Goal: Check status: Check status

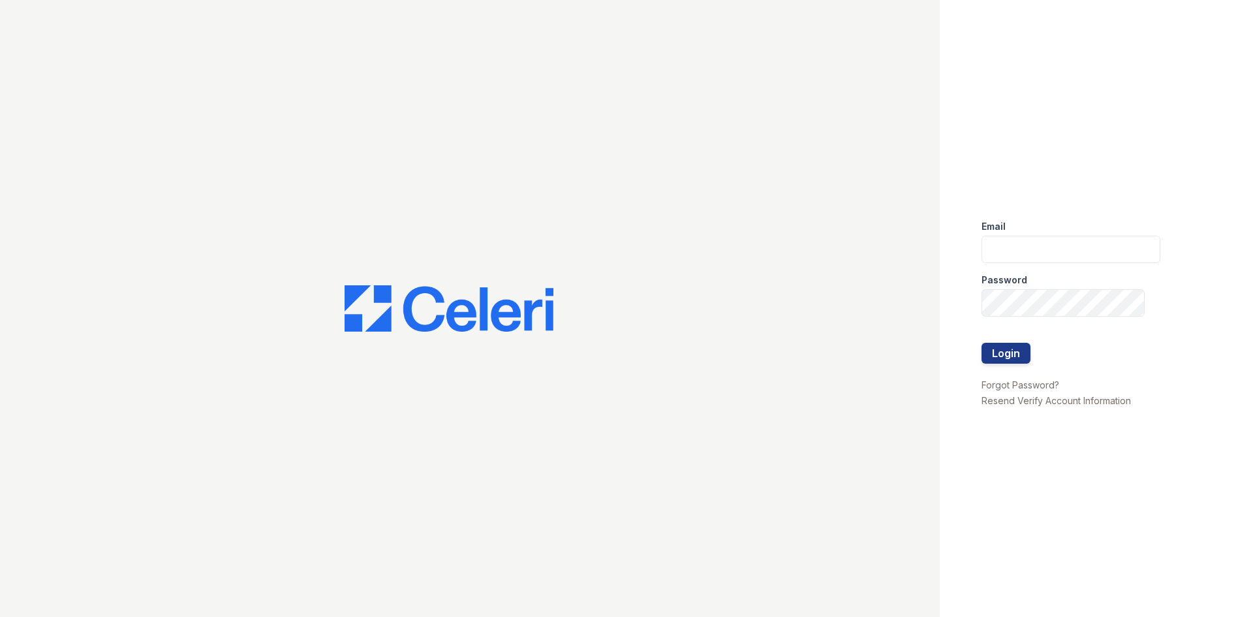
click at [1020, 230] on div "Email" at bounding box center [1070, 222] width 179 height 26
click at [1018, 249] on input "email" at bounding box center [1070, 249] width 179 height 27
type input "arrivecrofton@trinity-pm.com"
click at [981, 343] on button "Login" at bounding box center [1005, 353] width 49 height 21
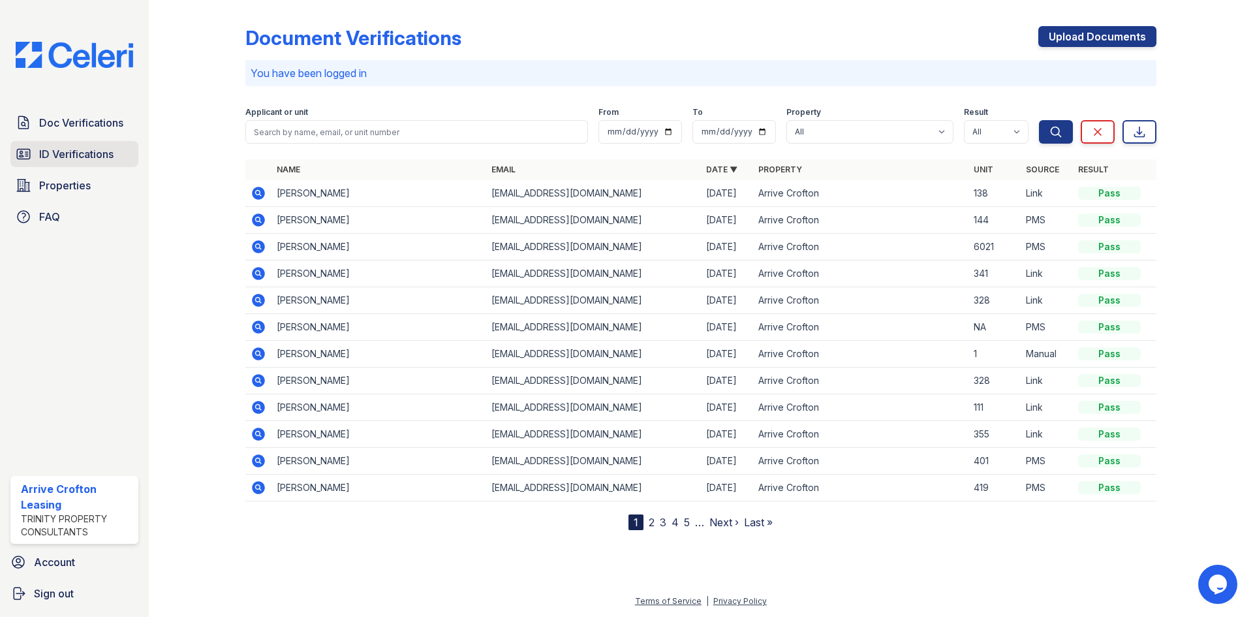
click at [74, 153] on span "ID Verifications" at bounding box center [76, 154] width 74 height 16
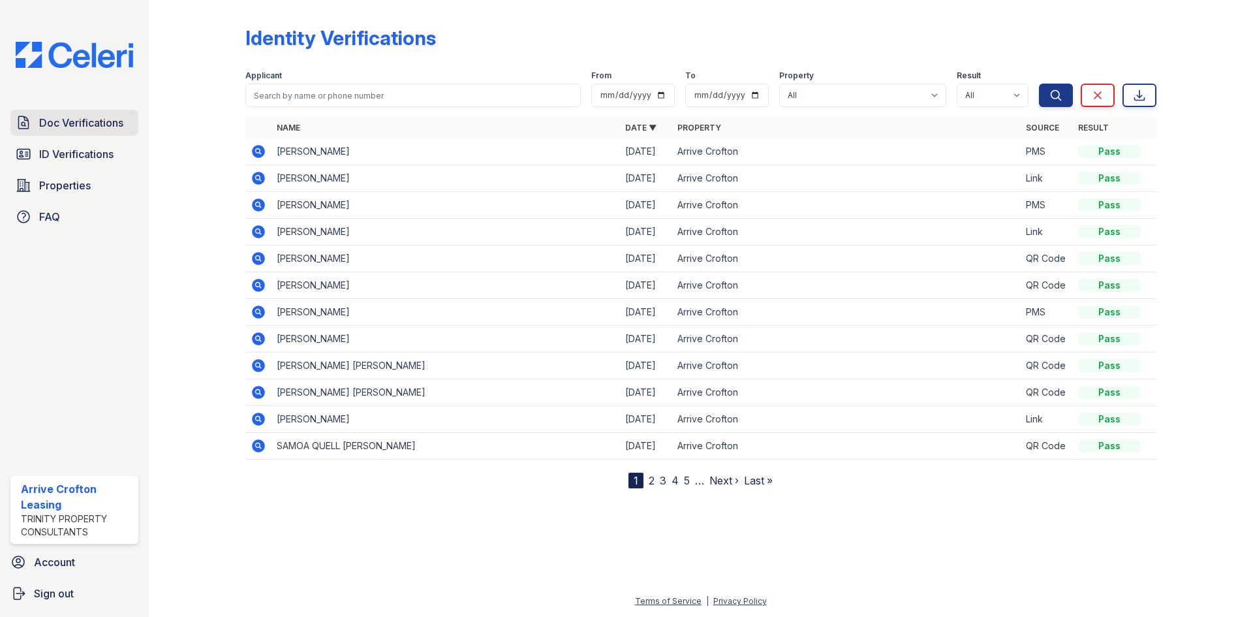
click at [70, 124] on span "Doc Verifications" at bounding box center [81, 123] width 84 height 16
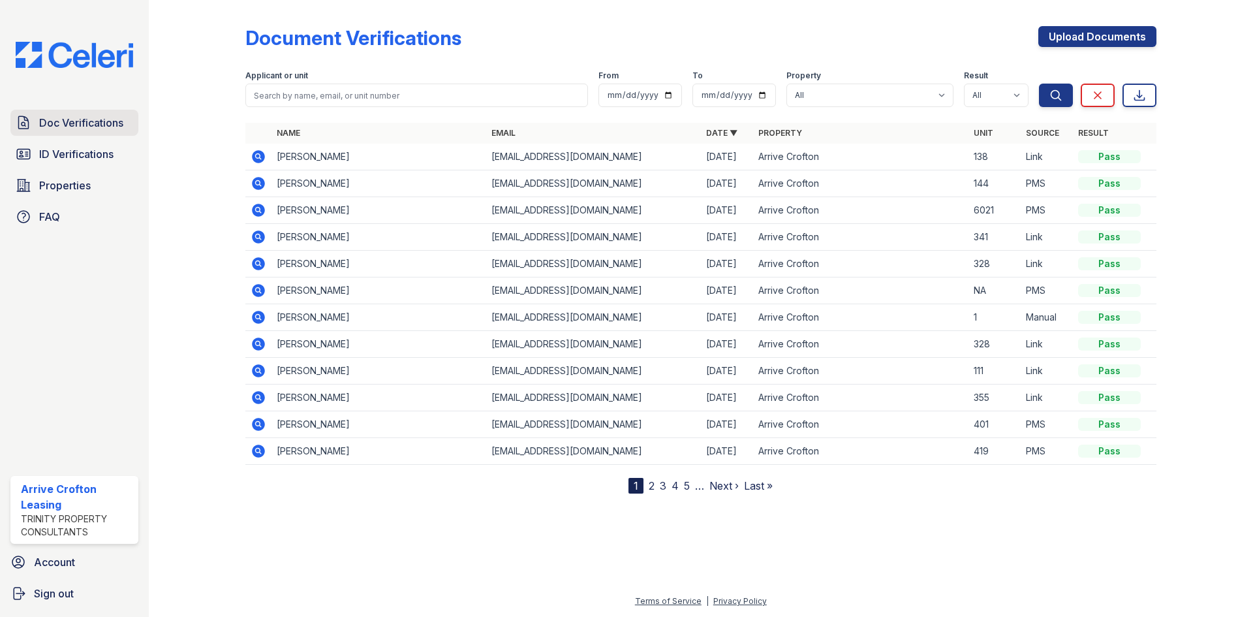
click at [67, 134] on link "Doc Verifications" at bounding box center [74, 123] width 128 height 26
click at [59, 155] on span "ID Verifications" at bounding box center [76, 154] width 74 height 16
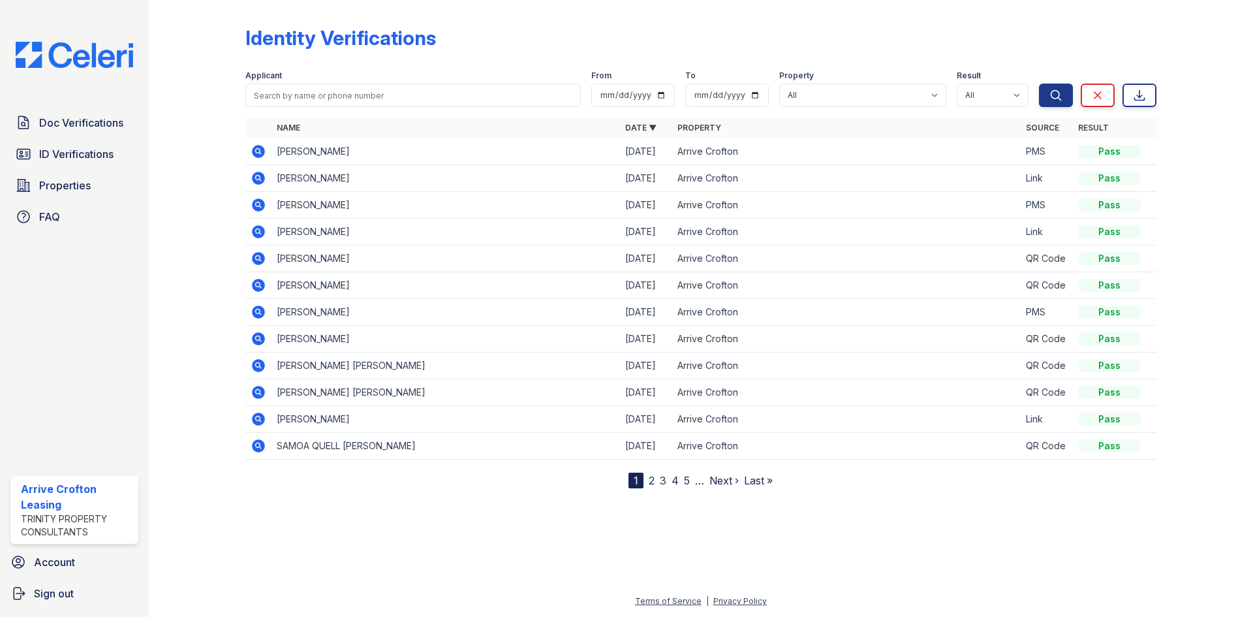
click at [263, 148] on icon at bounding box center [258, 151] width 13 height 13
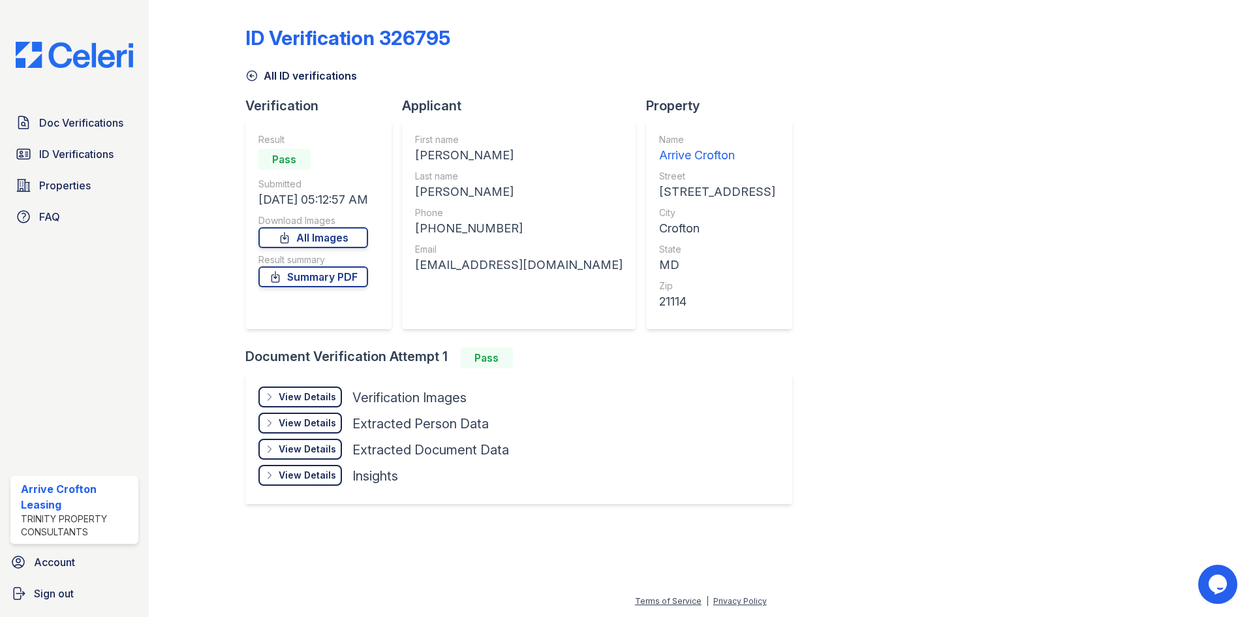
click at [283, 401] on div "View Details" at bounding box center [307, 396] width 57 height 13
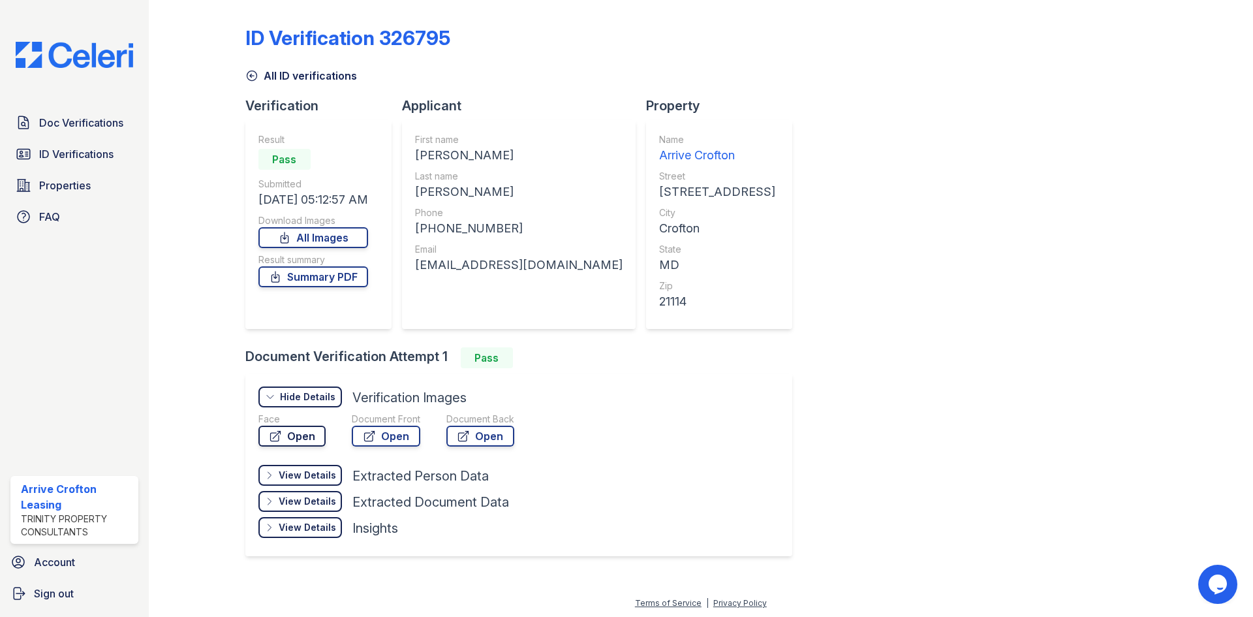
click at [313, 442] on link "Open" at bounding box center [291, 435] width 67 height 21
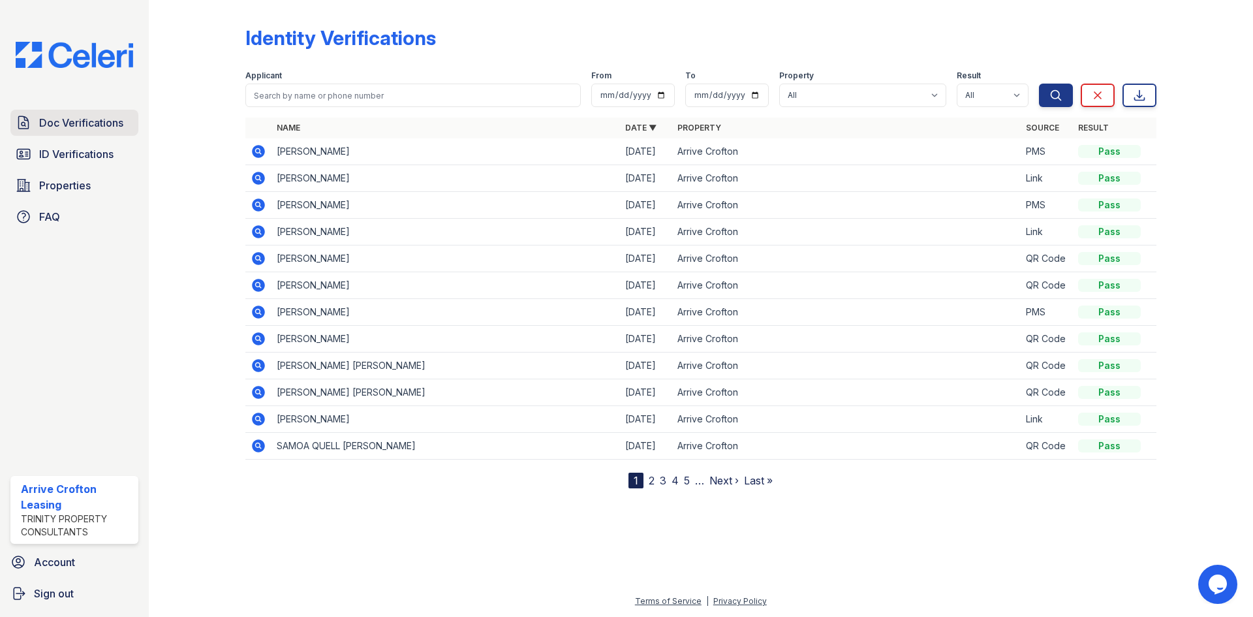
click at [85, 135] on link "Doc Verifications" at bounding box center [74, 123] width 128 height 26
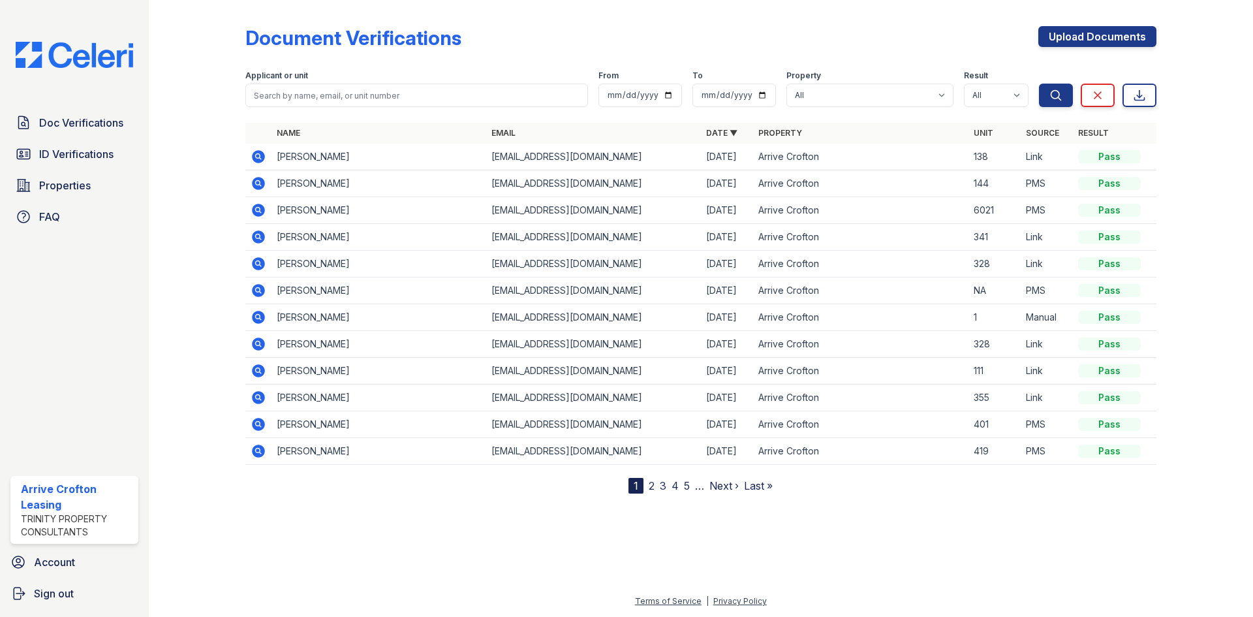
click at [256, 155] on icon at bounding box center [259, 157] width 16 height 16
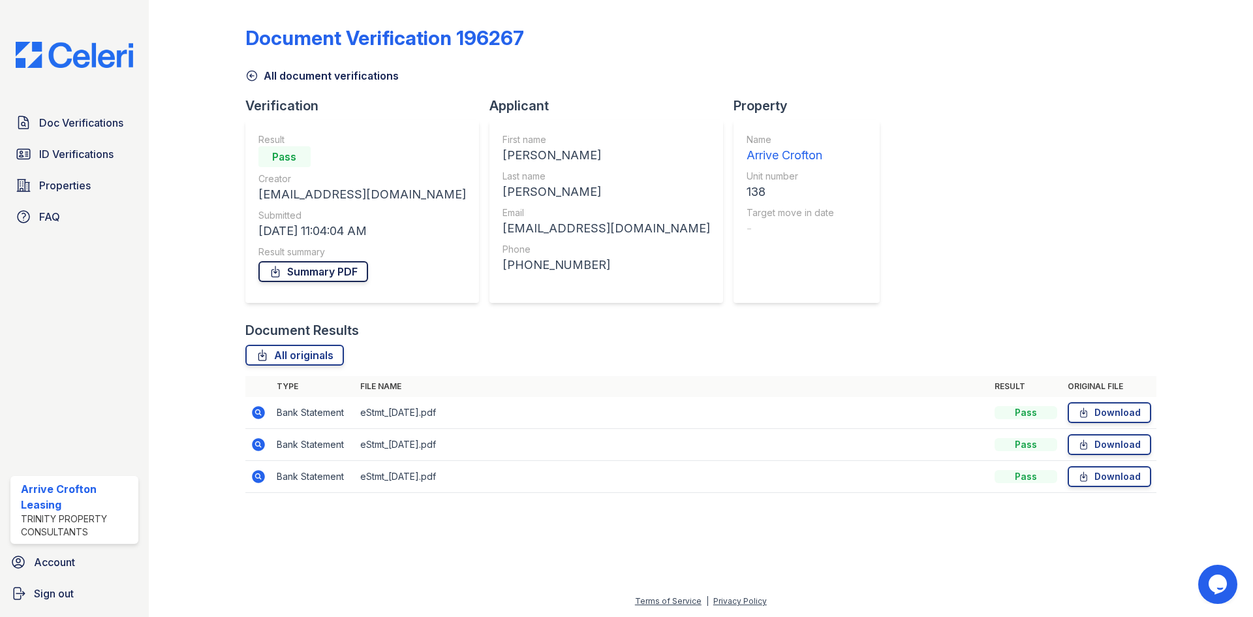
click at [337, 271] on link "Summary PDF" at bounding box center [313, 271] width 110 height 21
click at [47, 126] on span "Doc Verifications" at bounding box center [81, 123] width 84 height 16
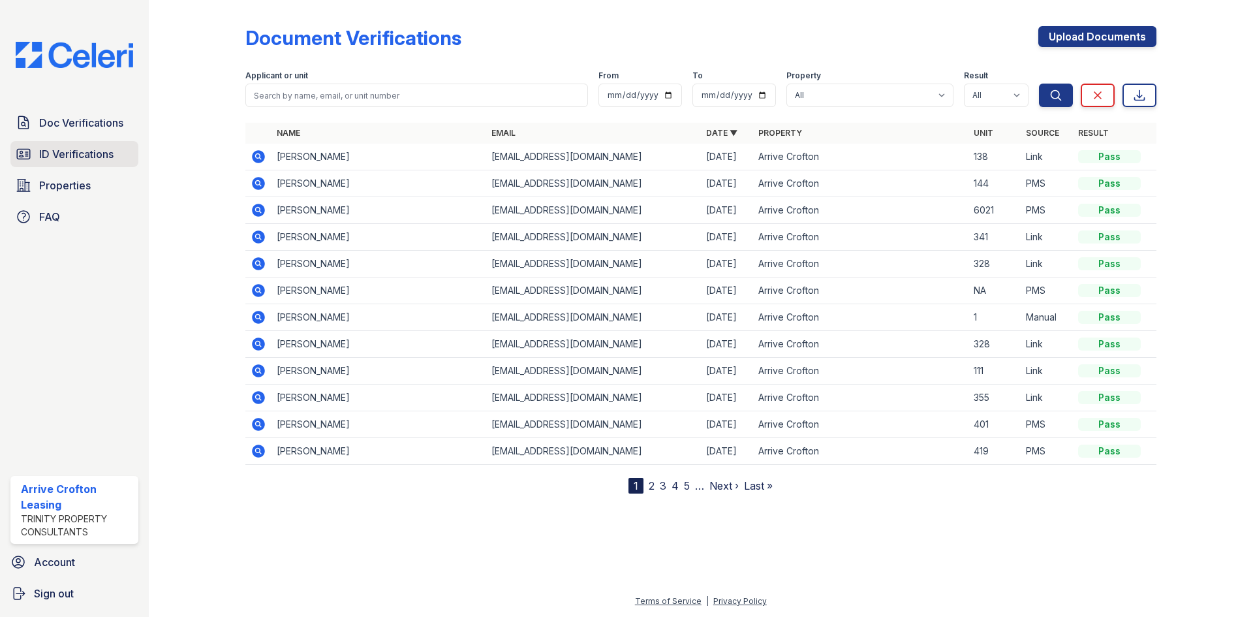
click at [72, 154] on span "ID Verifications" at bounding box center [76, 154] width 74 height 16
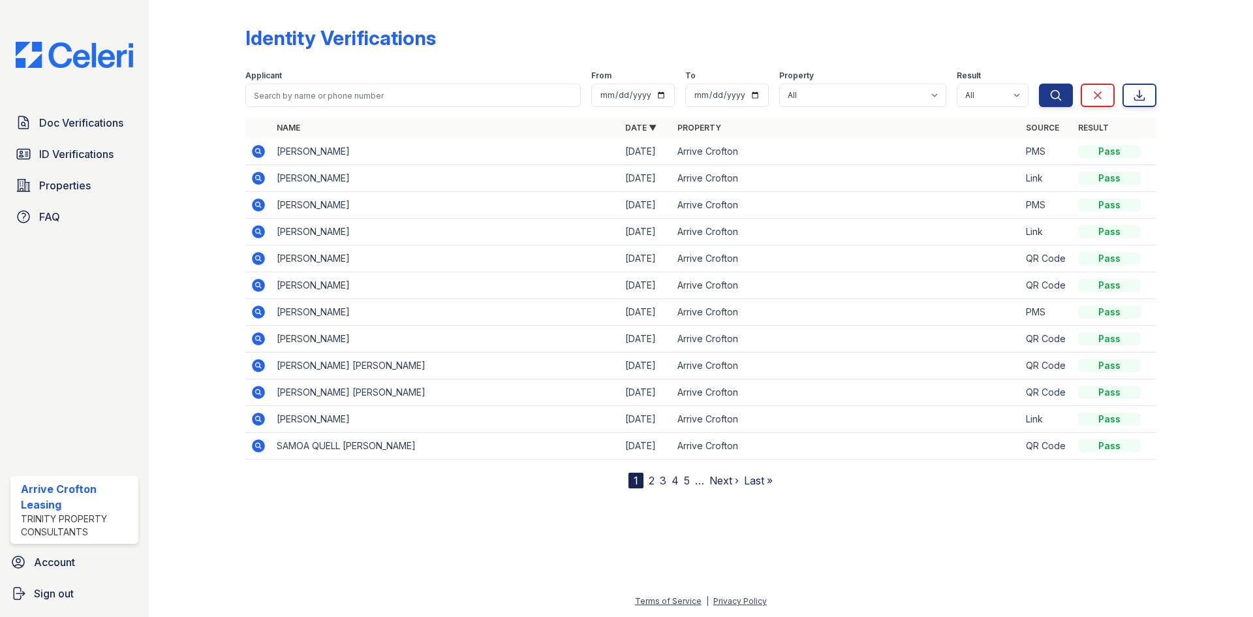
click at [258, 179] on icon at bounding box center [259, 178] width 16 height 16
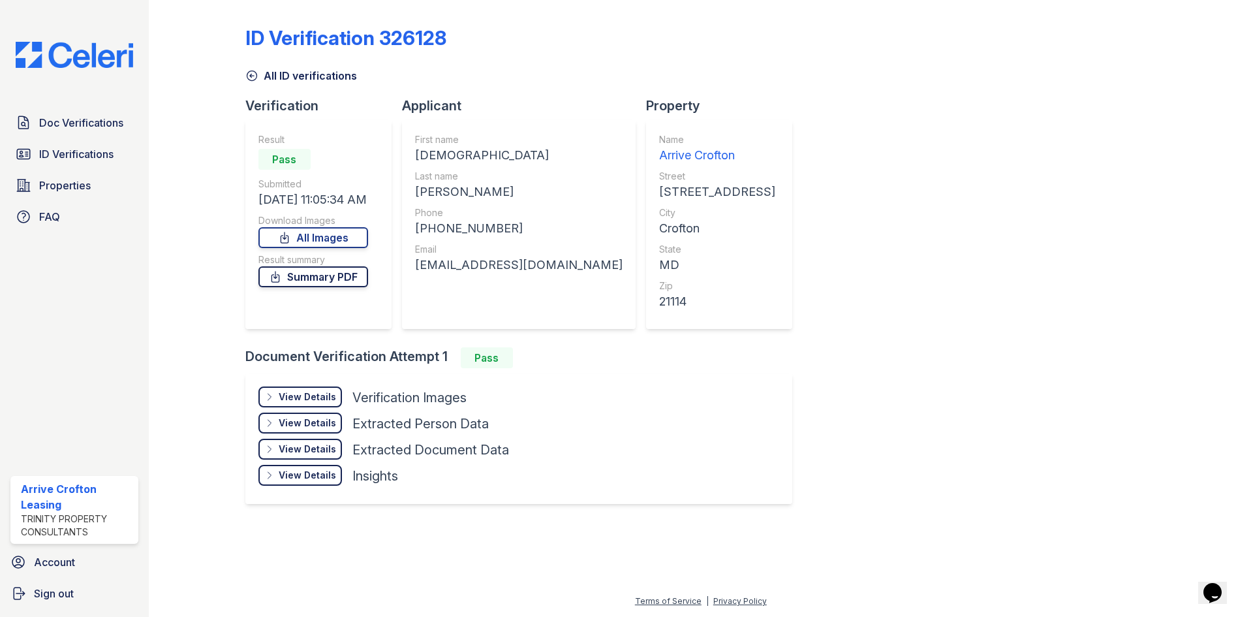
click at [298, 282] on link "Summary PDF" at bounding box center [313, 276] width 110 height 21
click at [300, 392] on div "View Details" at bounding box center [307, 396] width 57 height 13
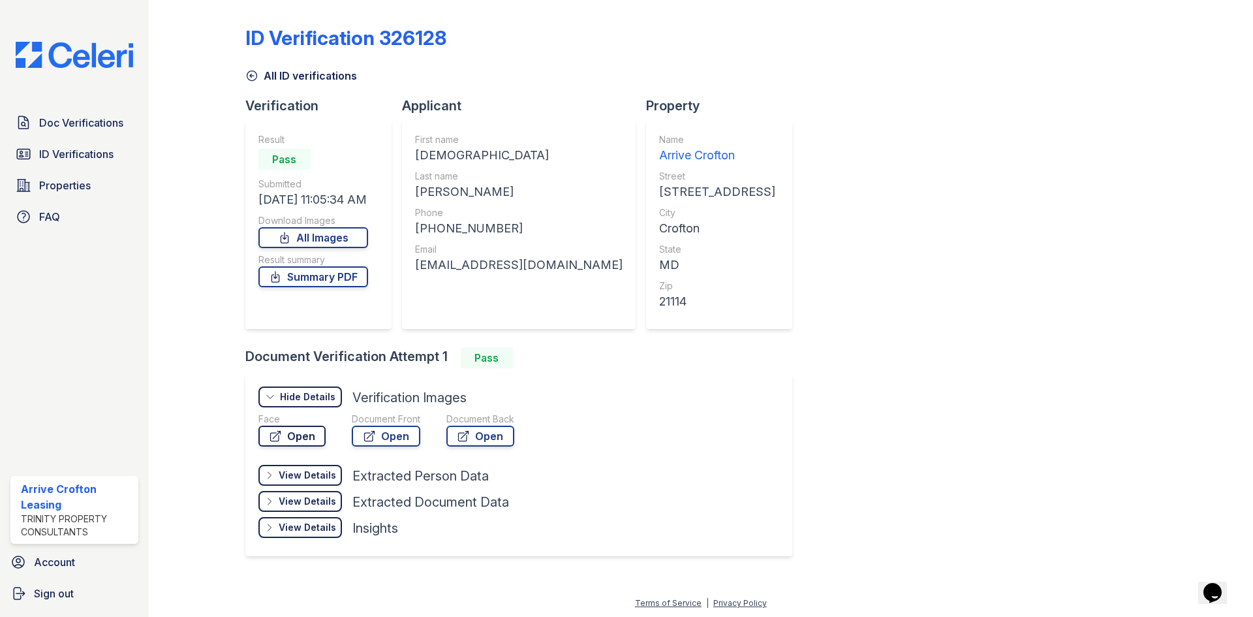
click at [308, 440] on link "Open" at bounding box center [291, 435] width 67 height 21
click at [378, 440] on link "Open" at bounding box center [386, 435] width 69 height 21
click at [492, 432] on link "Open" at bounding box center [480, 435] width 68 height 21
click at [270, 74] on link "All ID verifications" at bounding box center [301, 76] width 112 height 16
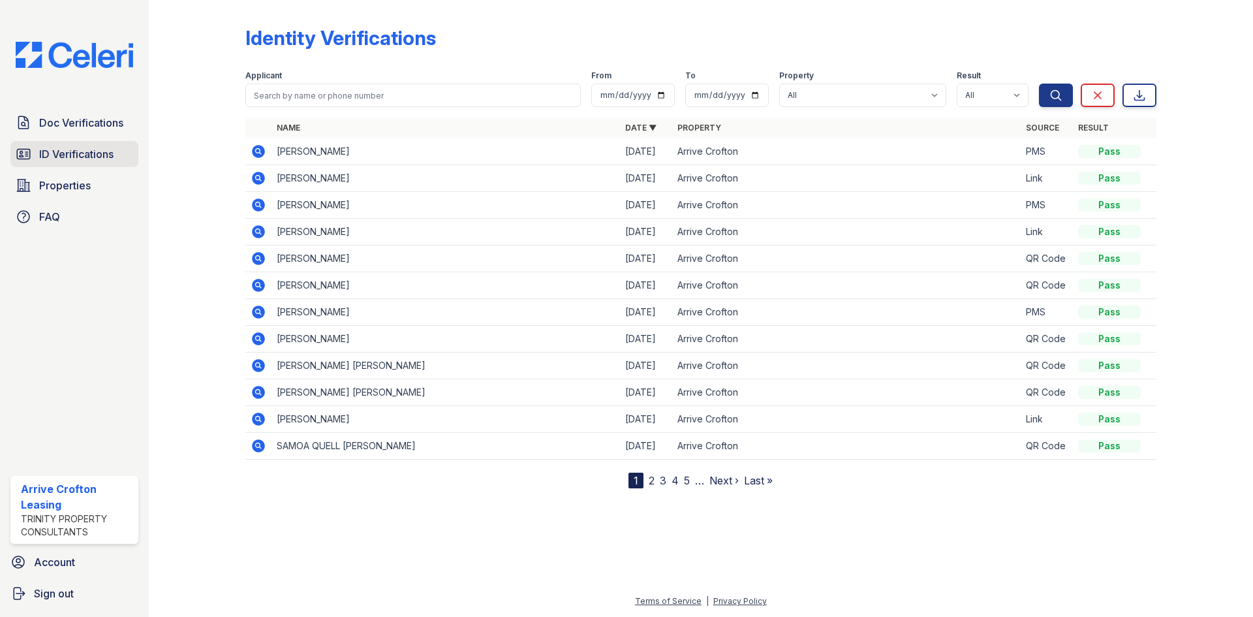
click at [68, 159] on span "ID Verifications" at bounding box center [76, 154] width 74 height 16
click at [78, 132] on link "Doc Verifications" at bounding box center [74, 123] width 128 height 26
